Goal: Navigation & Orientation: Understand site structure

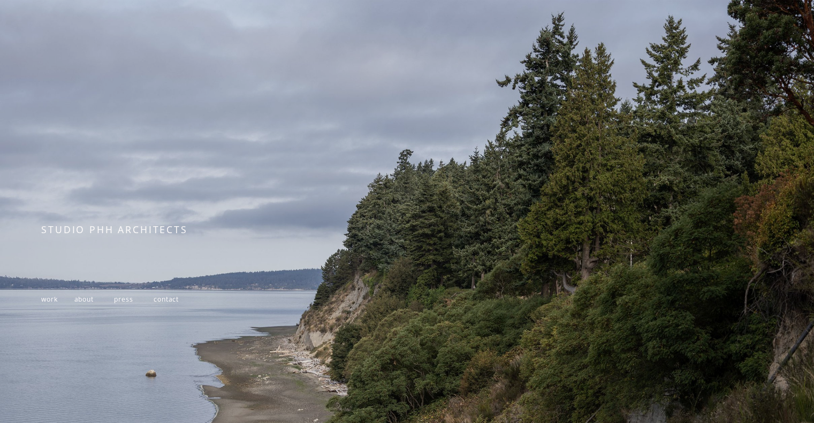
click at [167, 300] on span "contact" at bounding box center [166, 299] width 25 height 9
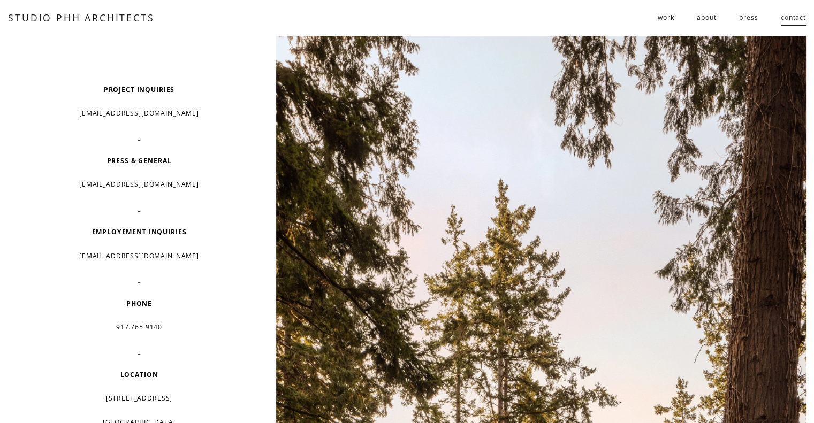
click at [660, 16] on span "work" at bounding box center [666, 18] width 16 height 16
click at [658, 16] on span "work" at bounding box center [666, 18] width 16 height 16
click at [0, 0] on span "residential" at bounding box center [0, 0] width 0 height 0
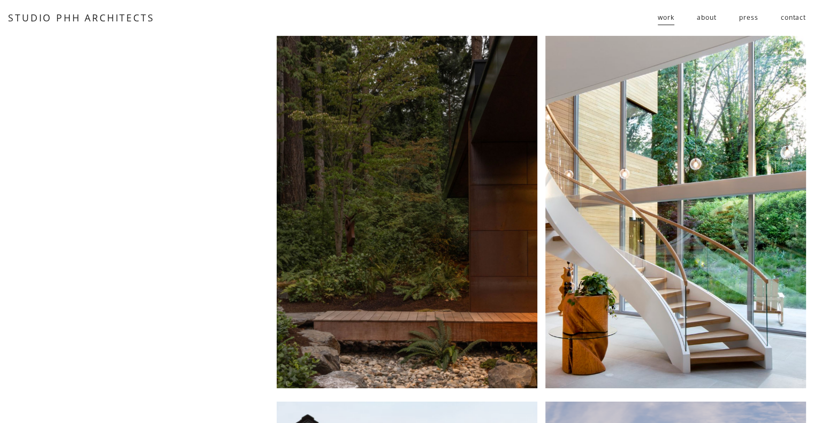
click at [702, 21] on link "about" at bounding box center [706, 18] width 19 height 18
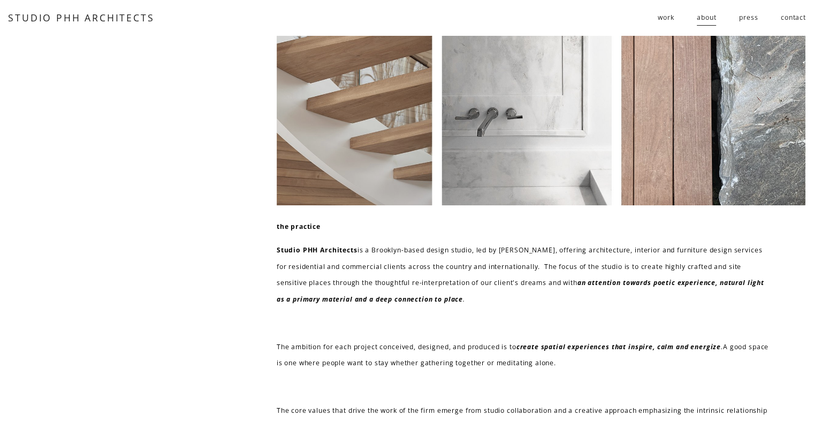
click at [0, 155] on div "the practice Studio PHH Architects is a Brooklyn-based design studio, led by [P…" at bounding box center [407, 352] width 814 height 633
